Goal: Task Accomplishment & Management: Complete application form

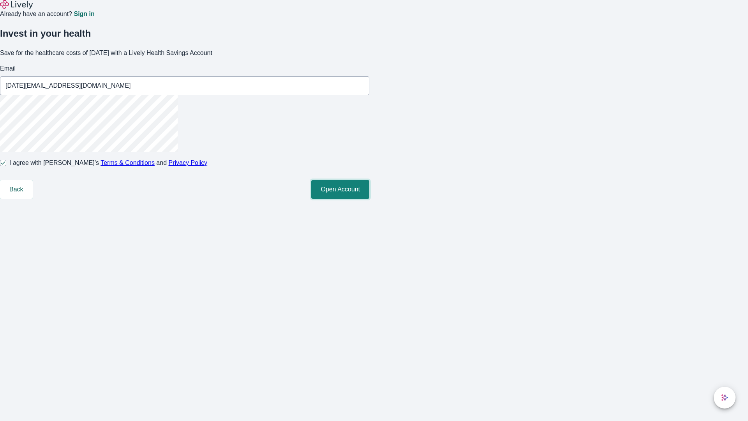
click at [369, 199] on button "Open Account" at bounding box center [340, 189] width 58 height 19
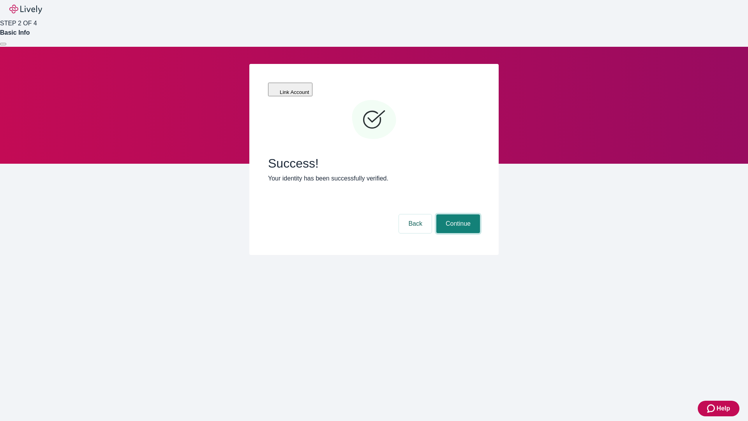
click at [457, 214] on button "Continue" at bounding box center [459, 223] width 44 height 19
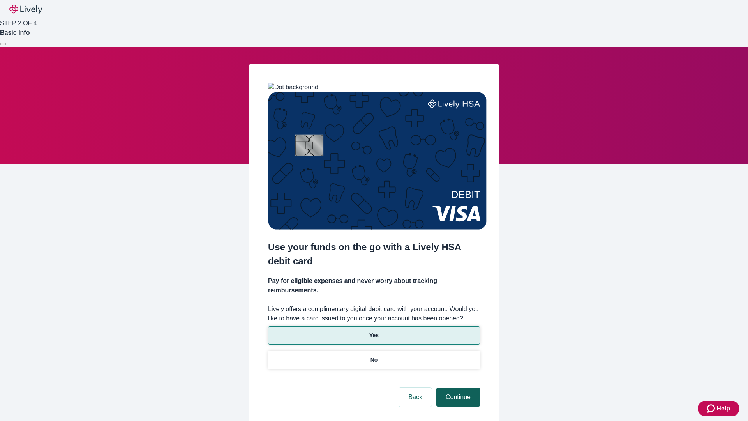
click at [374, 356] on p "No" at bounding box center [374, 360] width 7 height 8
click at [457, 388] on button "Continue" at bounding box center [459, 397] width 44 height 19
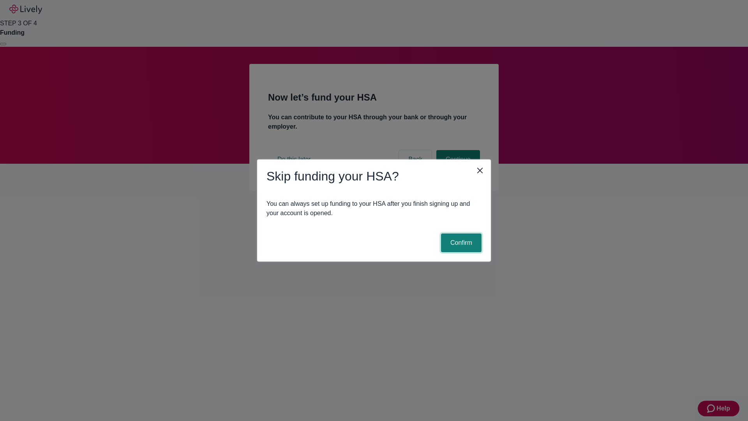
click at [460, 243] on button "Confirm" at bounding box center [461, 242] width 41 height 19
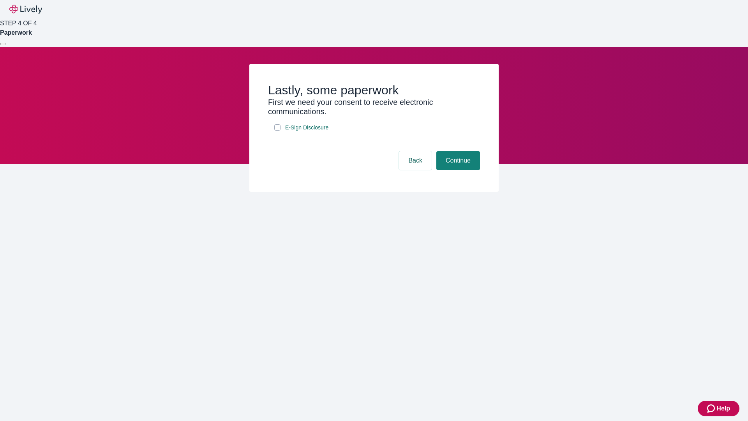
click at [278, 131] on input "E-Sign Disclosure" at bounding box center [277, 127] width 6 height 6
checkbox input "true"
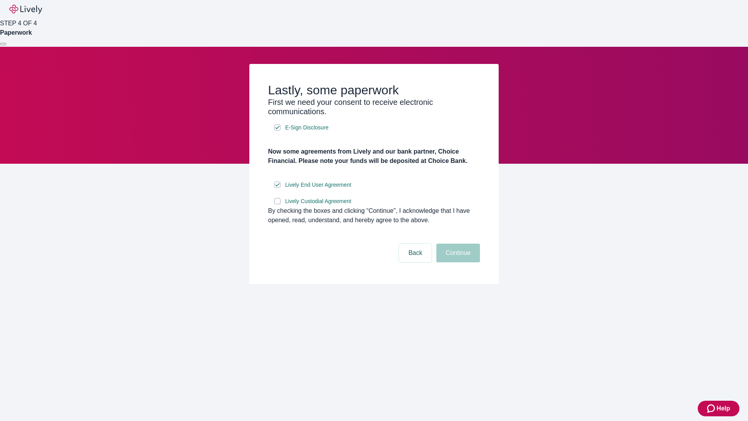
click at [278, 204] on input "Lively Custodial Agreement" at bounding box center [277, 201] width 6 height 6
checkbox input "true"
click at [457, 262] on button "Continue" at bounding box center [459, 253] width 44 height 19
